Goal: Navigation & Orientation: Find specific page/section

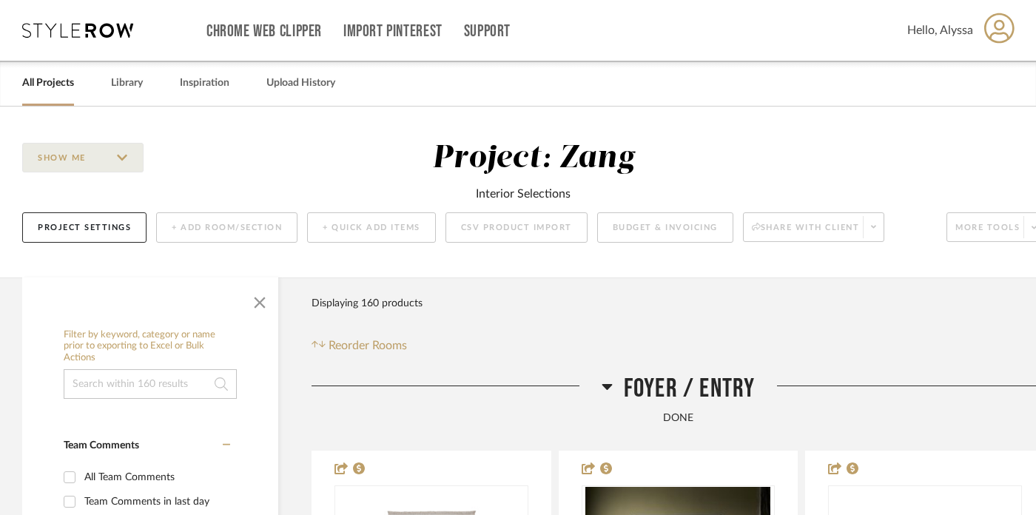
click at [93, 27] on icon at bounding box center [77, 30] width 111 height 15
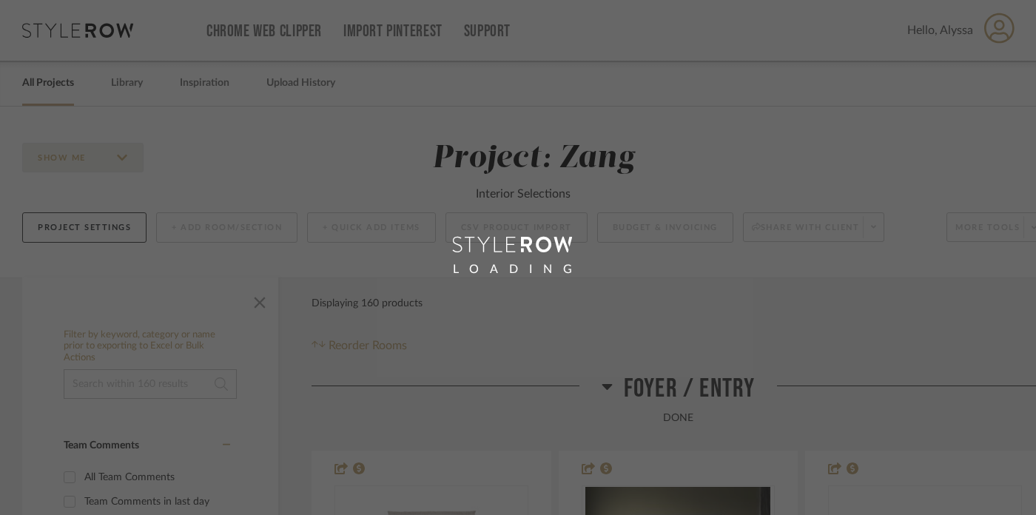
click at [545, 208] on div "LOADING" at bounding box center [518, 257] width 1036 height 515
click at [512, 259] on div "LOADING" at bounding box center [518, 257] width 1036 height 515
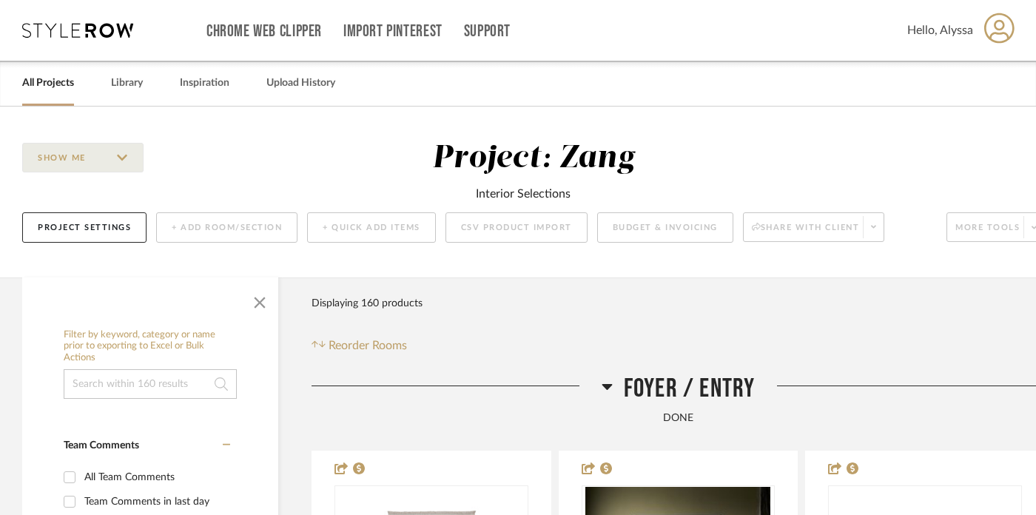
click at [99, 25] on icon at bounding box center [77, 30] width 111 height 15
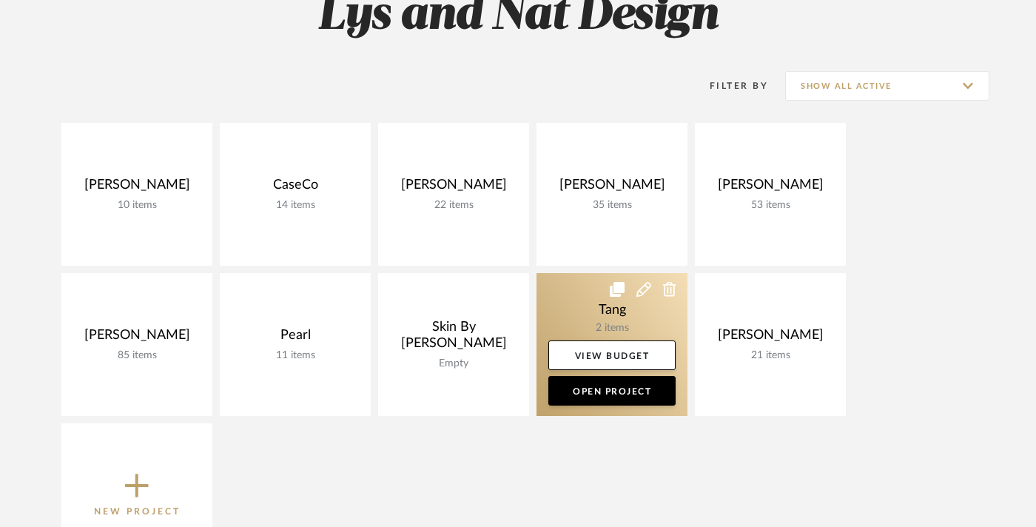
scroll to position [249, 0]
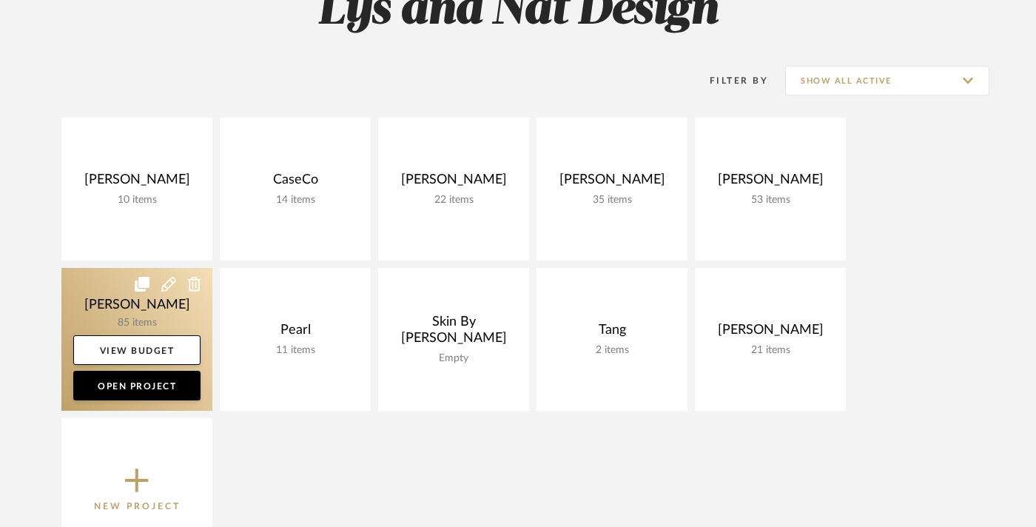
click at [155, 317] on link at bounding box center [136, 339] width 151 height 143
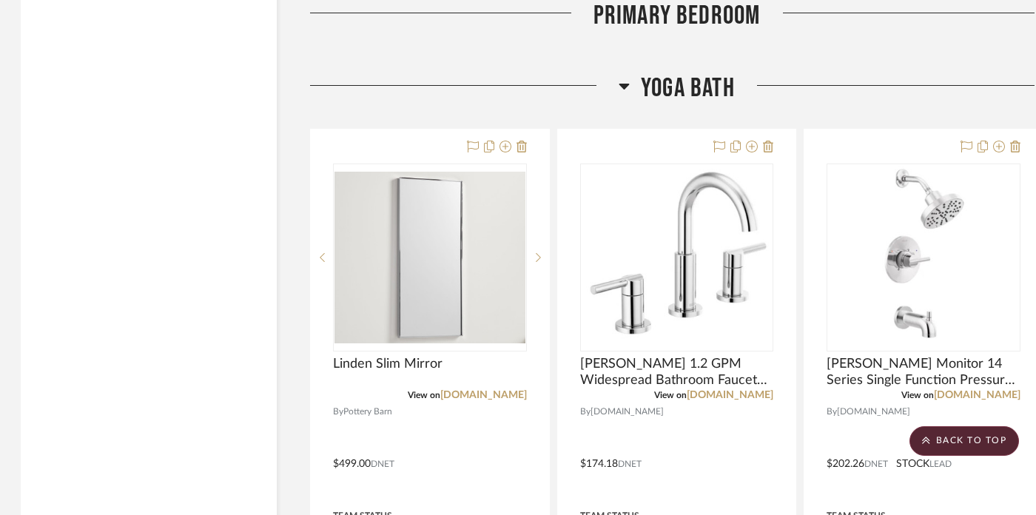
scroll to position [21601, 1]
